Goal: Transaction & Acquisition: Download file/media

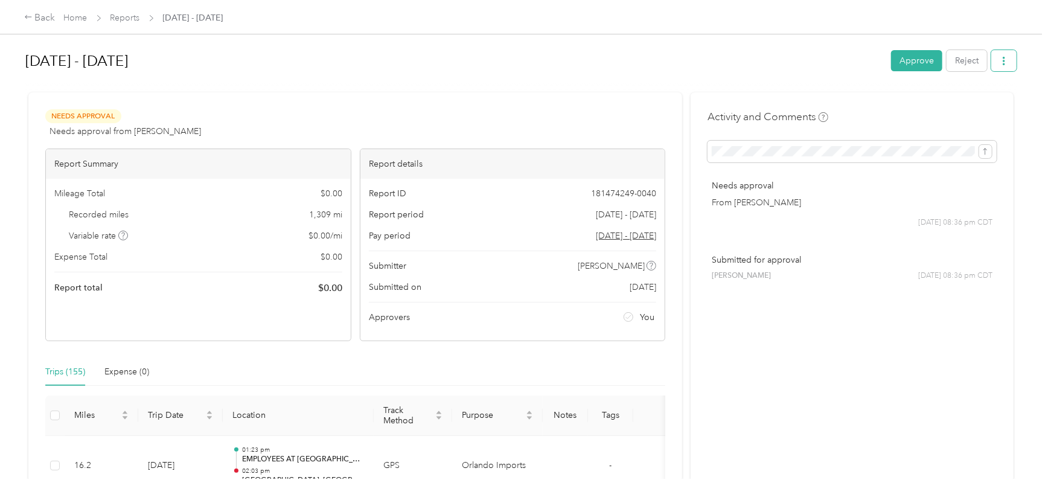
click at [1003, 56] on span "button" at bounding box center [1004, 61] width 8 height 10
click at [959, 101] on span "Download" at bounding box center [968, 105] width 40 height 13
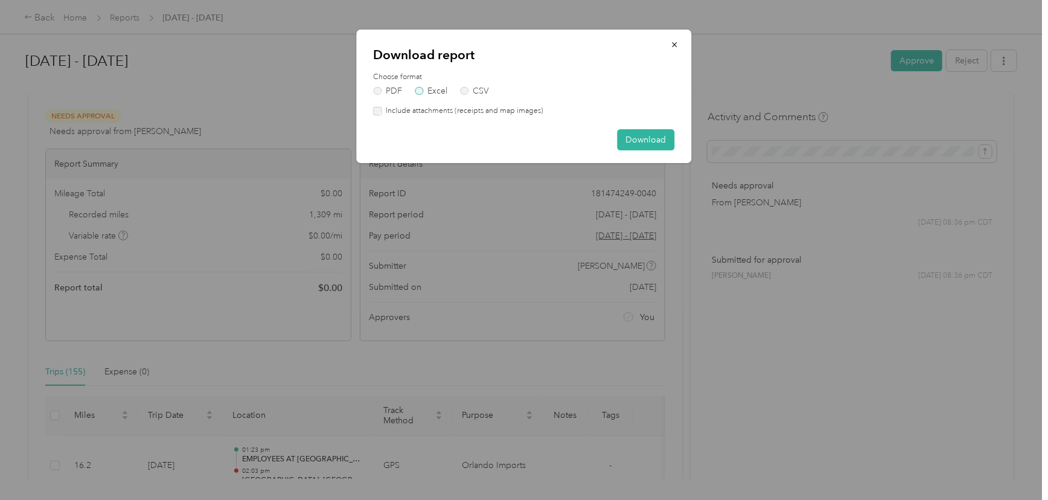
click at [431, 87] on label "Excel" at bounding box center [431, 91] width 33 height 8
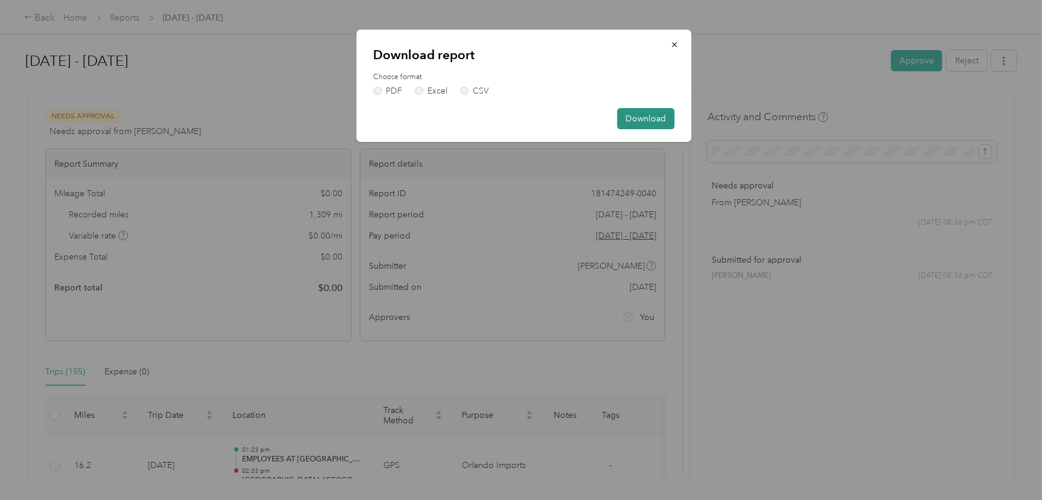
click at [651, 118] on button "Download" at bounding box center [645, 118] width 57 height 21
